Goal: Task Accomplishment & Management: Manage account settings

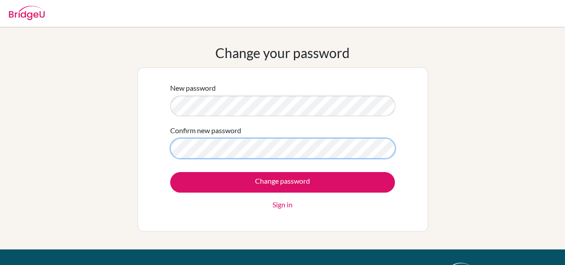
click at [170, 172] on input "Change password" at bounding box center [282, 182] width 225 height 21
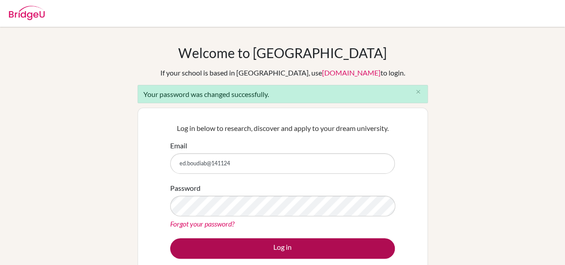
type input "ed.boudiab@141124"
click at [282, 248] on button "Log in" at bounding box center [282, 248] width 225 height 21
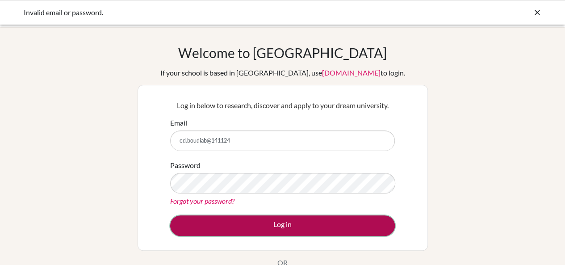
click at [266, 226] on button "Log in" at bounding box center [282, 225] width 225 height 21
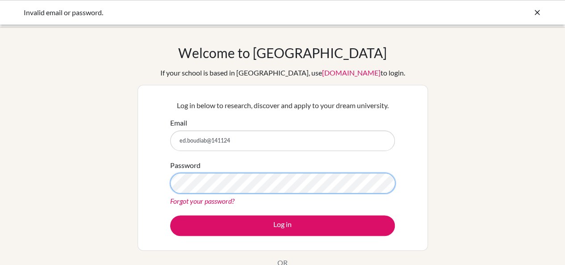
click at [170, 215] on button "Log in" at bounding box center [282, 225] width 225 height 21
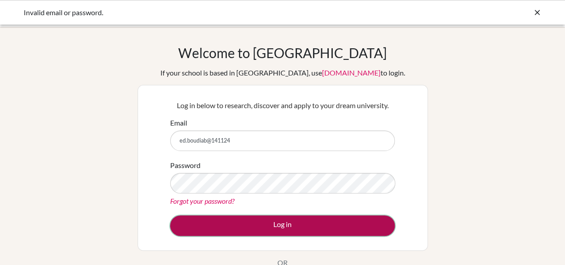
click at [286, 227] on button "Log in" at bounding box center [282, 225] width 225 height 21
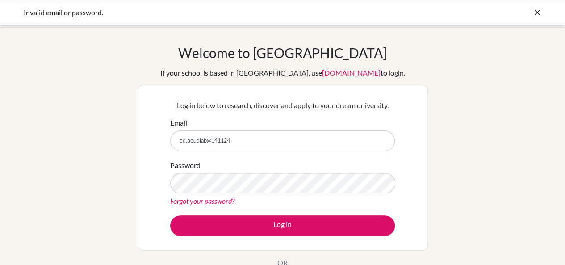
click at [257, 139] on input "ed.boudiab@141124" at bounding box center [282, 141] width 225 height 21
drag, startPoint x: 211, startPoint y: 141, endPoint x: 331, endPoint y: 131, distance: 120.7
click at [331, 131] on input "ed.boudiab@141124" at bounding box center [282, 141] width 225 height 21
type input "[EMAIL_ADDRESS][DOMAIN_NAME]"
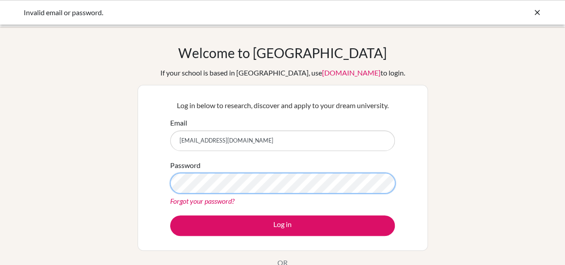
click at [170, 215] on button "Log in" at bounding box center [282, 225] width 225 height 21
